Goal: Task Accomplishment & Management: Check status

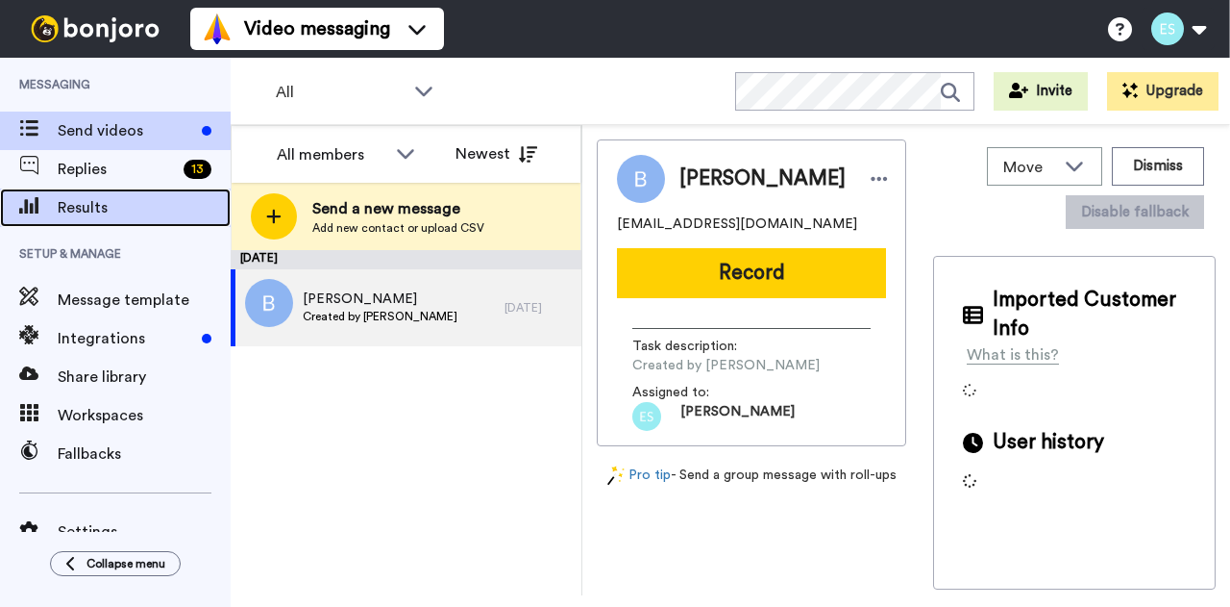
click at [123, 211] on span "Results" at bounding box center [144, 207] width 173 height 23
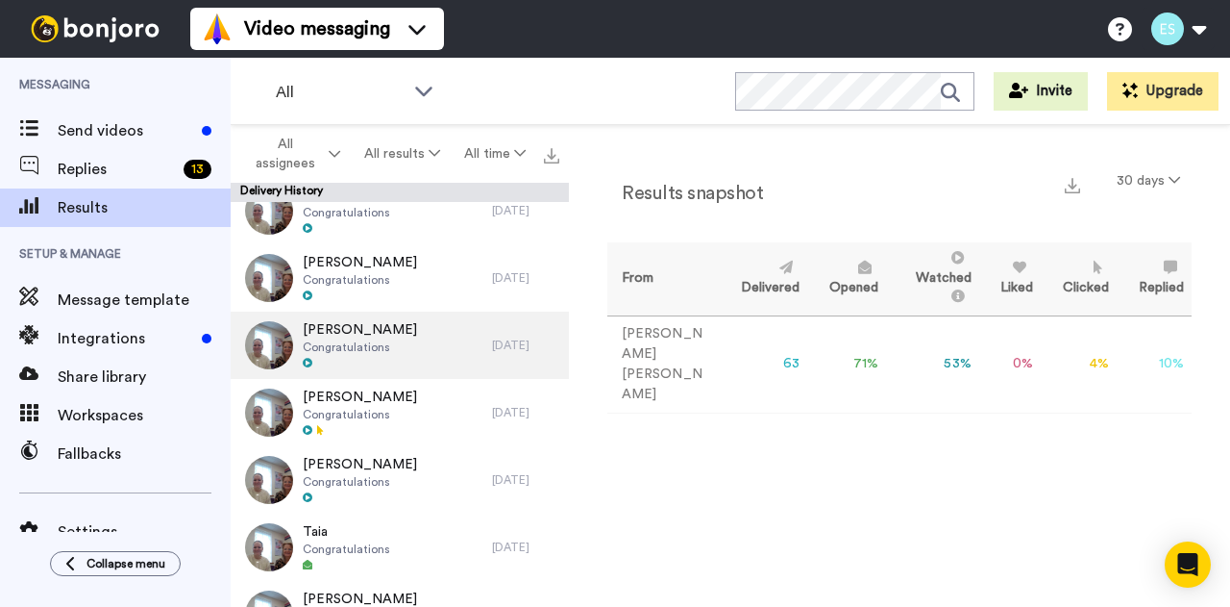
scroll to position [727, 0]
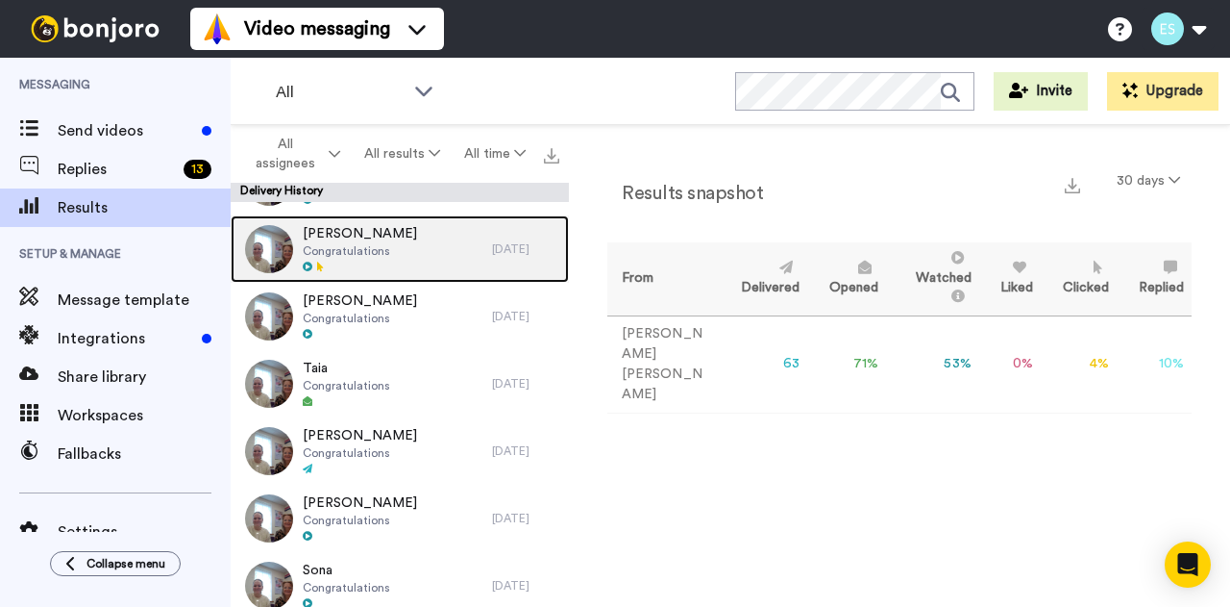
click at [335, 255] on span "Congratulations" at bounding box center [360, 250] width 114 height 15
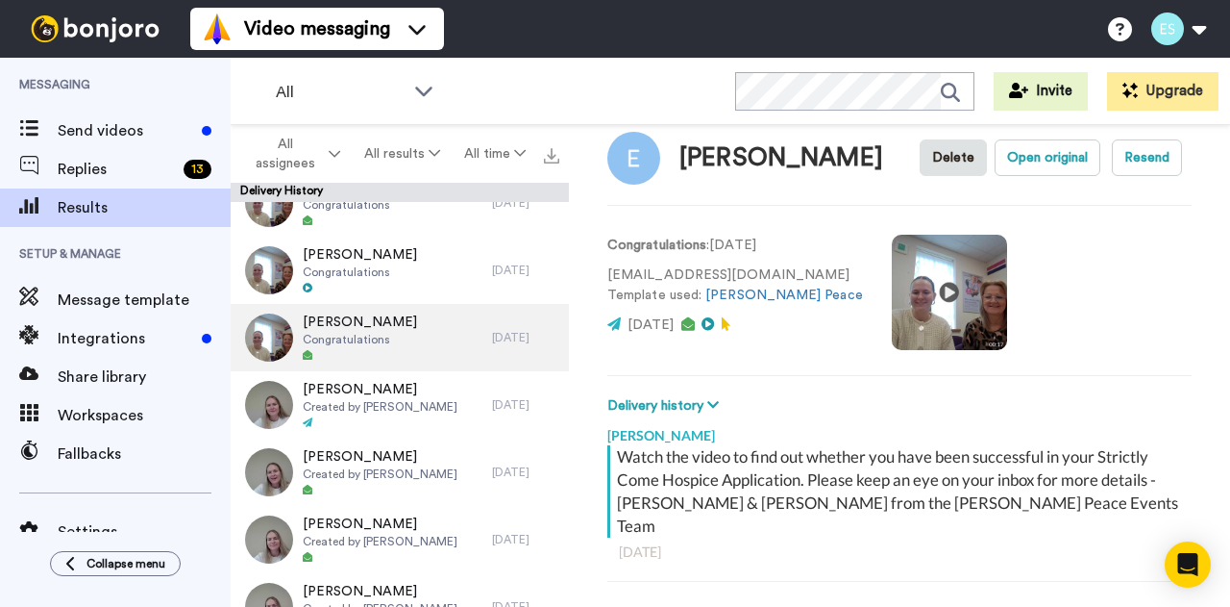
scroll to position [1721, 0]
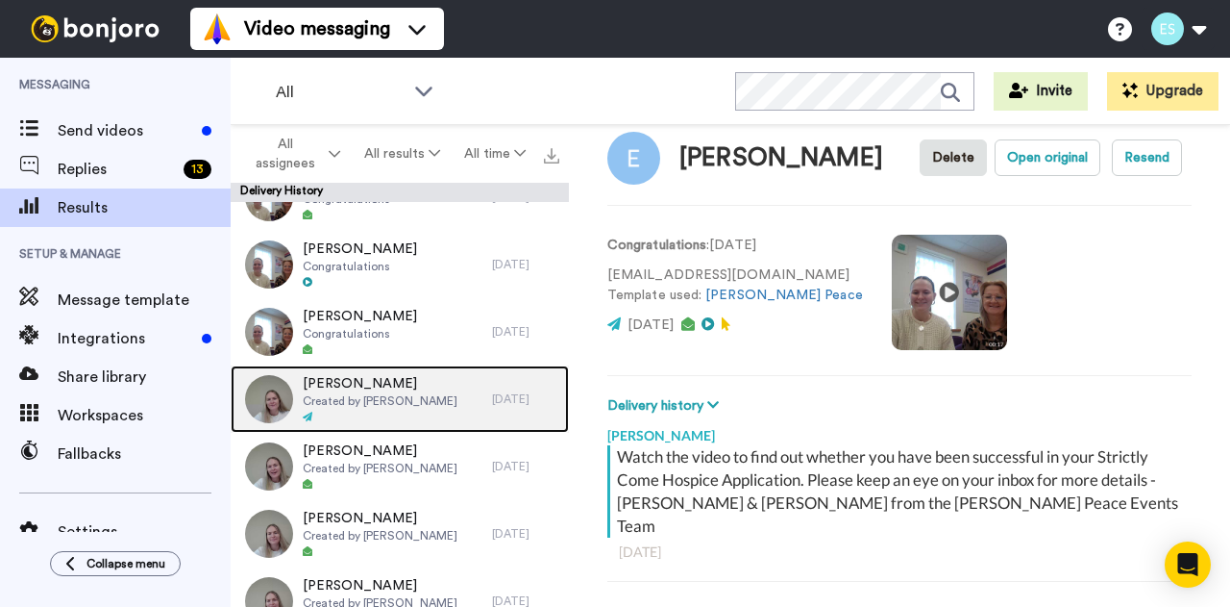
click at [363, 396] on span "Created by [PERSON_NAME]" at bounding box center [380, 400] width 155 height 15
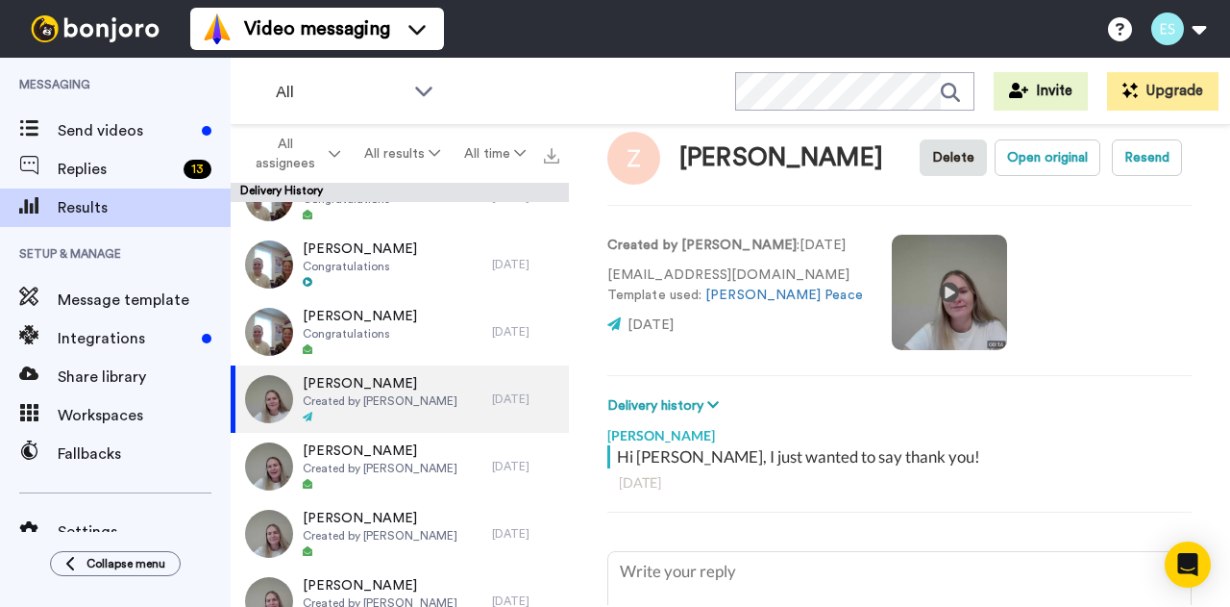
click at [916, 288] on video at bounding box center [949, 292] width 115 height 115
click at [924, 314] on video at bounding box center [949, 292] width 115 height 115
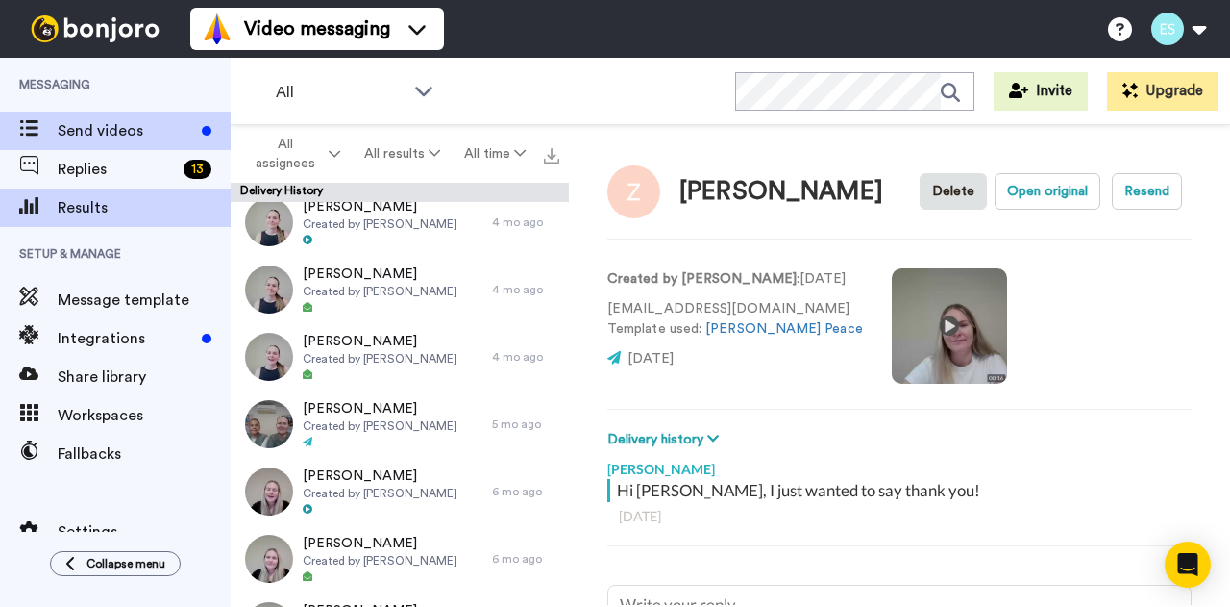
type textarea "x"
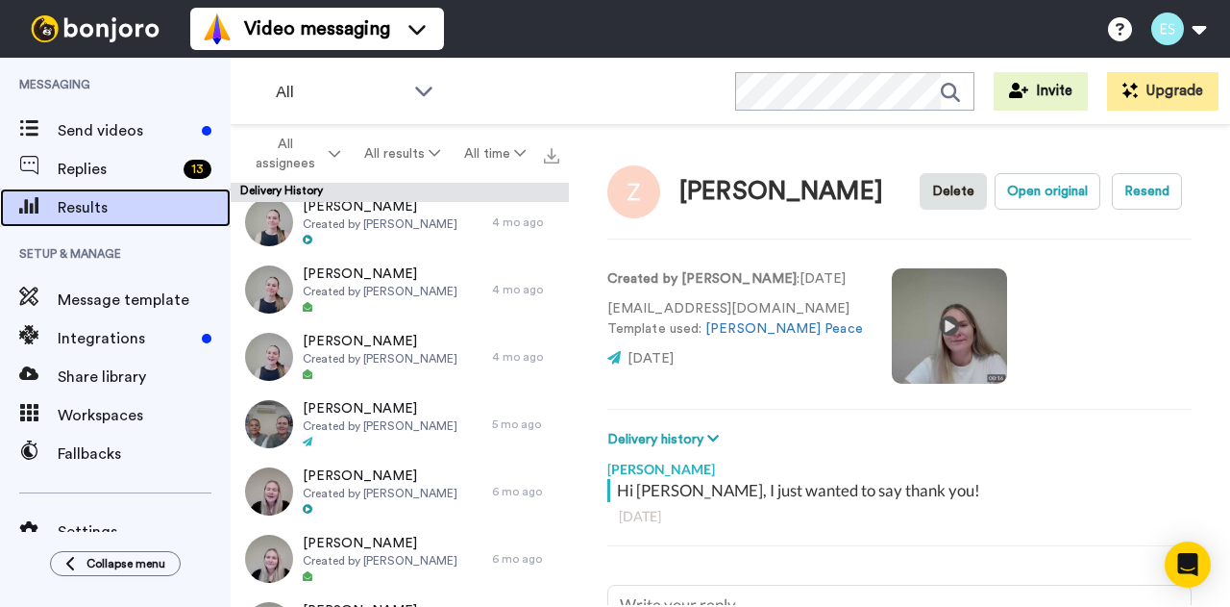
click at [110, 199] on span "Results" at bounding box center [144, 207] width 173 height 23
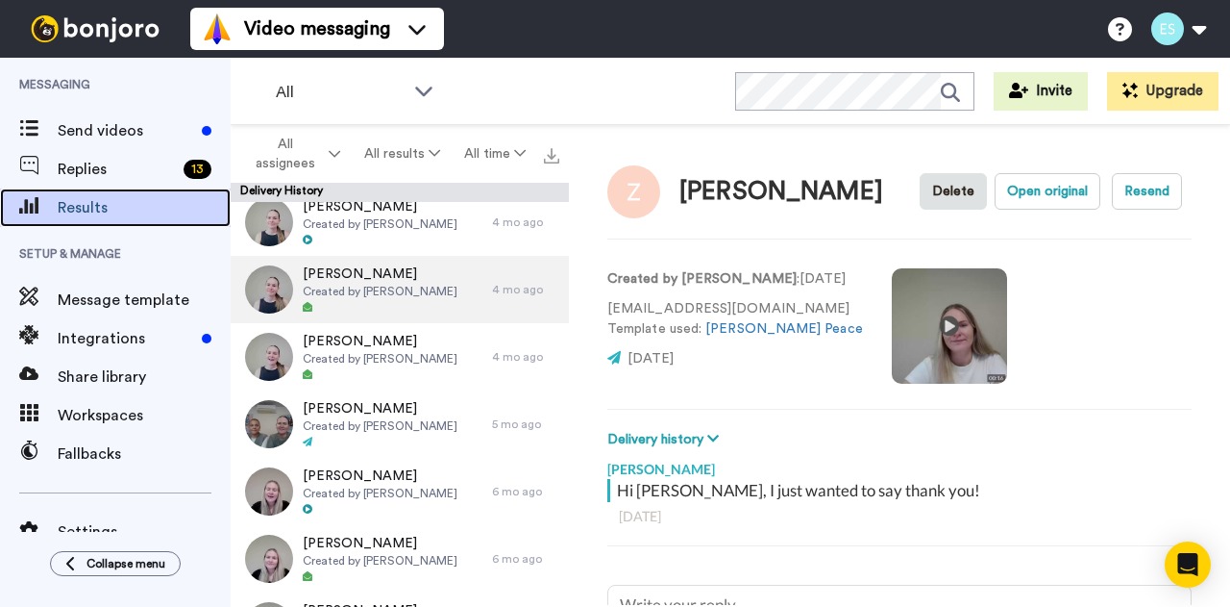
scroll to position [6369, 0]
